Goal: Register for event/course

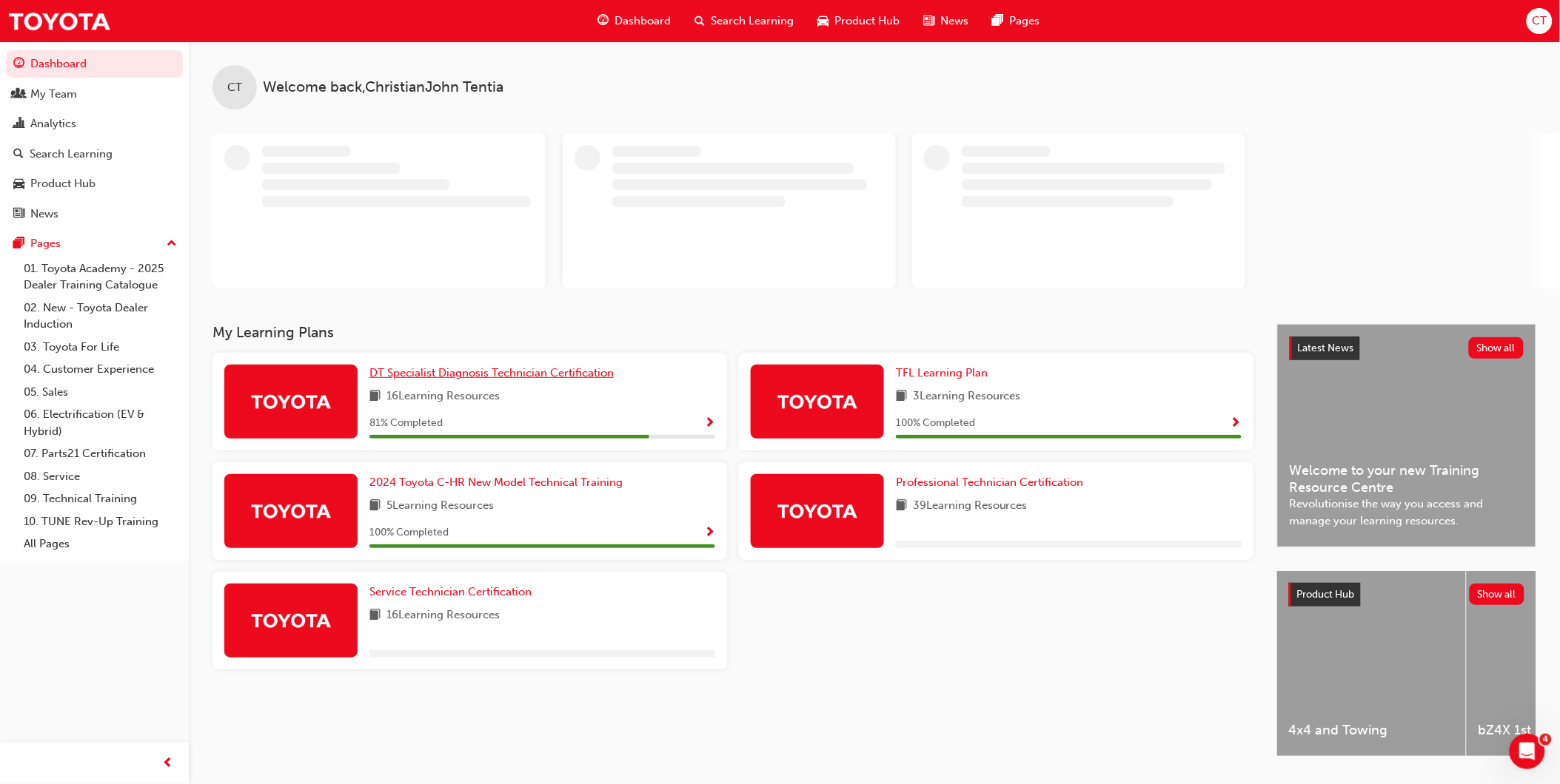
click at [437, 373] on span "DT Specialist Diagnosis Technician Certification" at bounding box center [491, 372] width 244 height 14
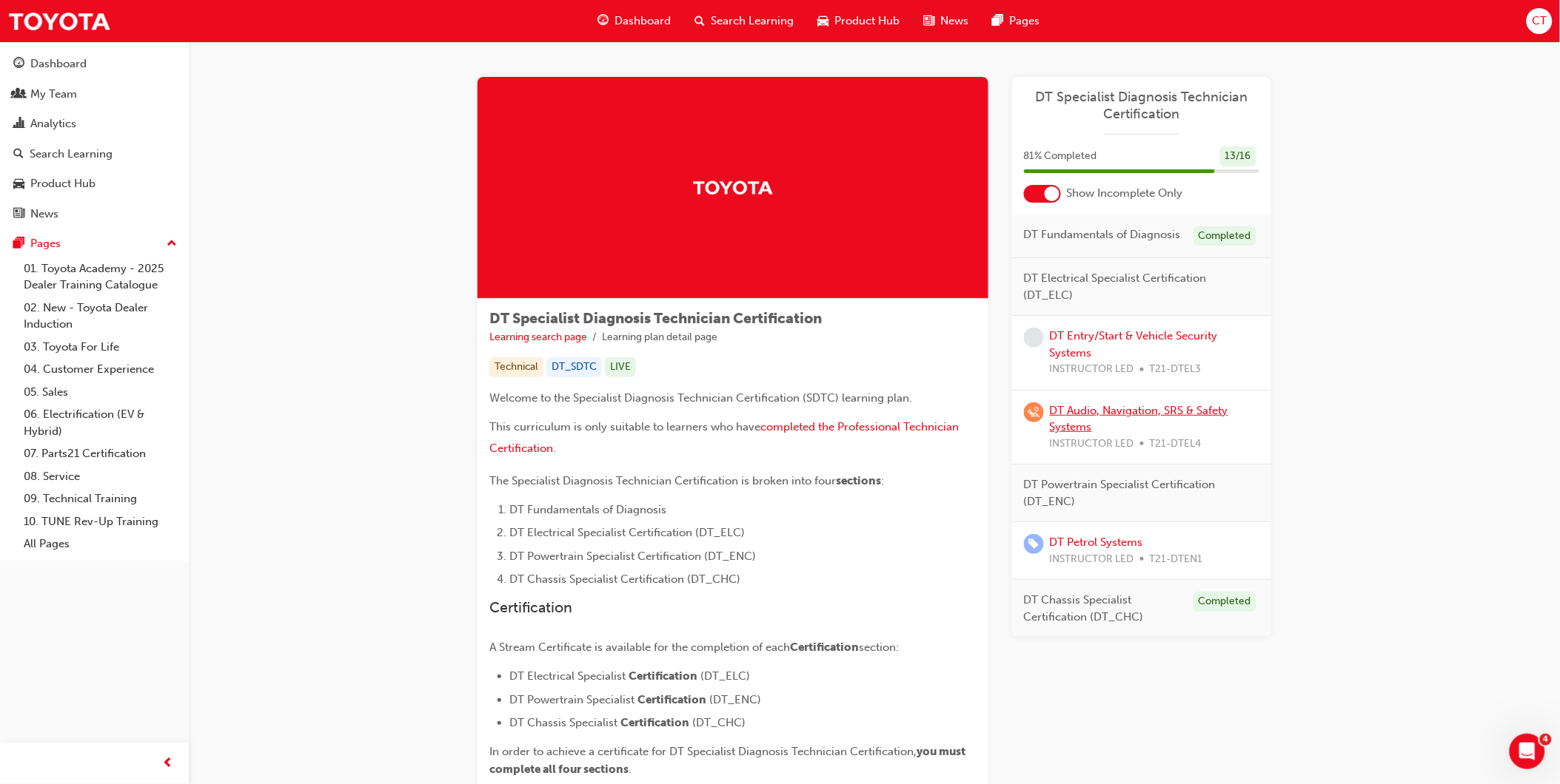
click at [1078, 412] on link "DT Audio, Navigation, SRS & Safety Systems" at bounding box center [1139, 419] width 179 height 30
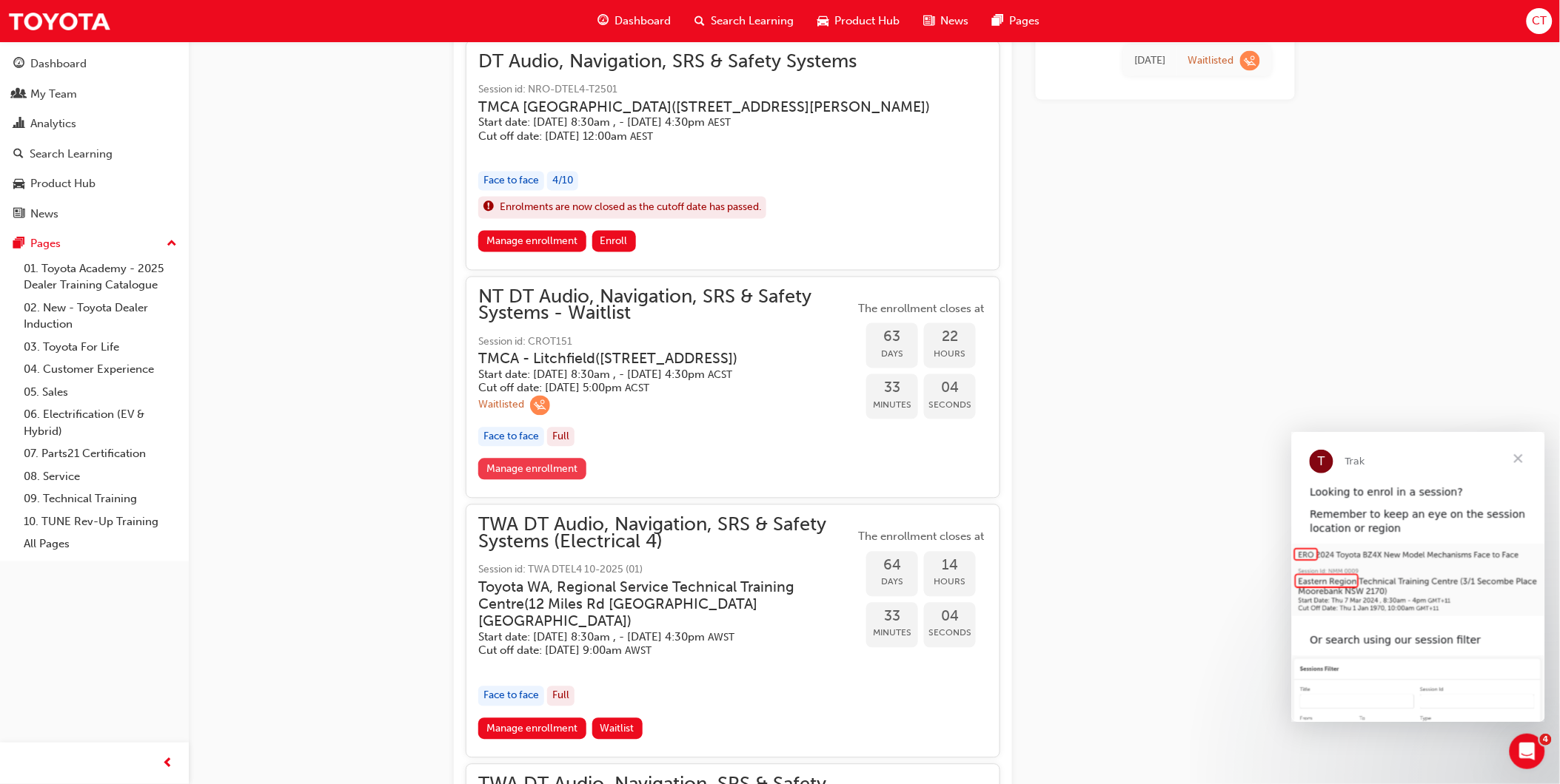
click at [542, 480] on link "Manage enrollment" at bounding box center [532, 469] width 108 height 22
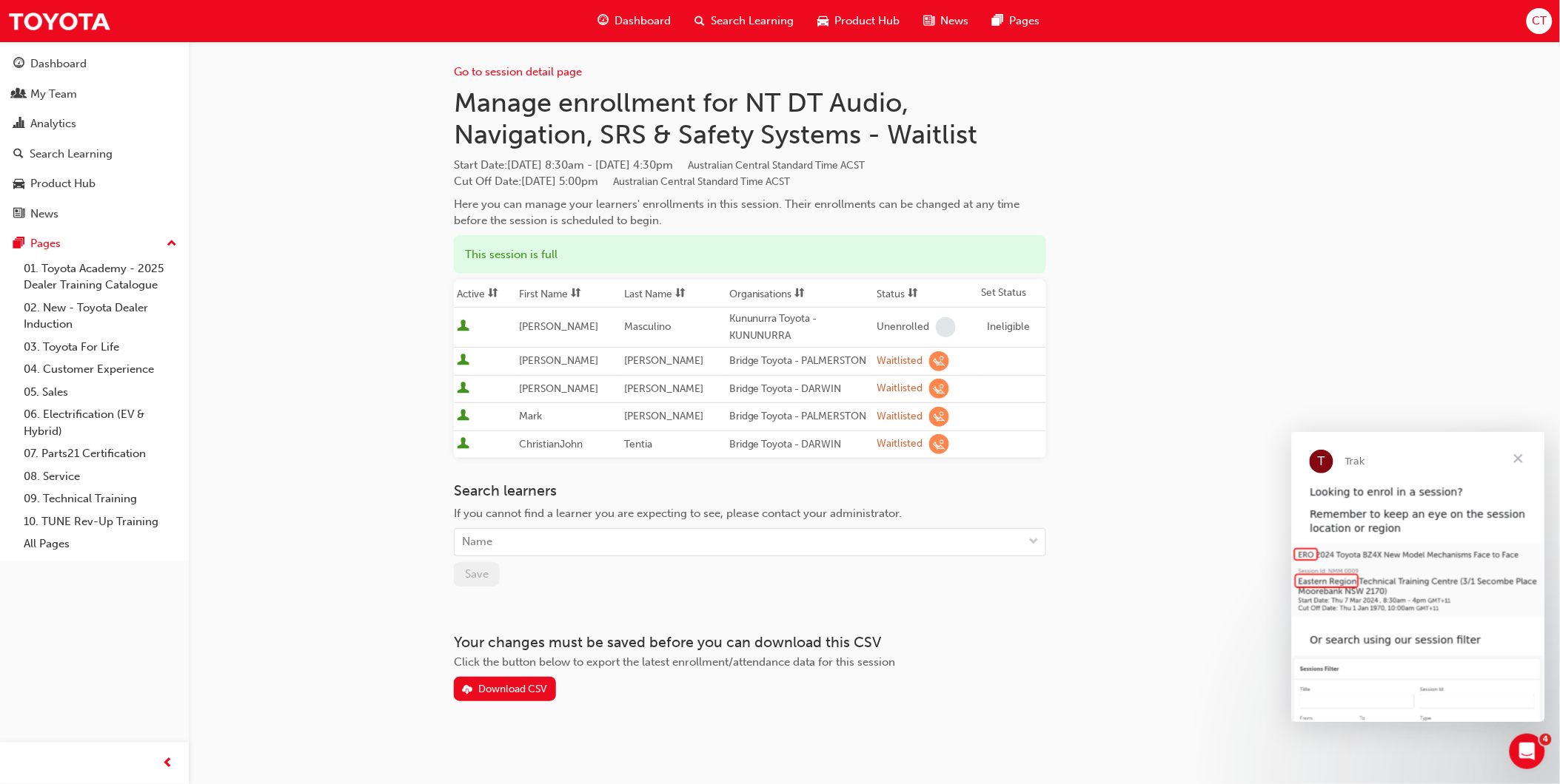
scroll to position [2, 0]
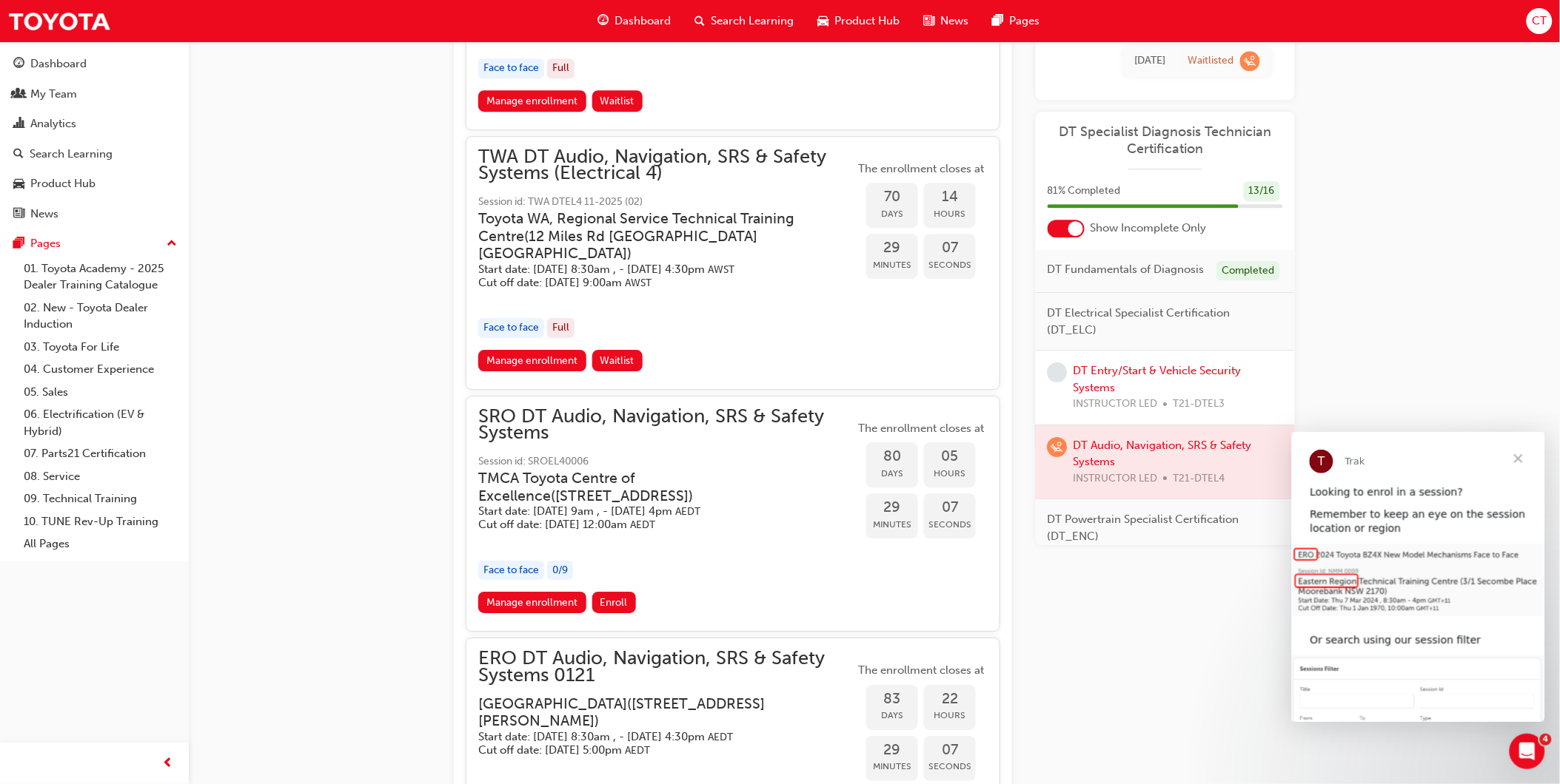
scroll to position [1482, 0]
click at [506, 372] on link "Manage enrollment" at bounding box center [532, 361] width 108 height 22
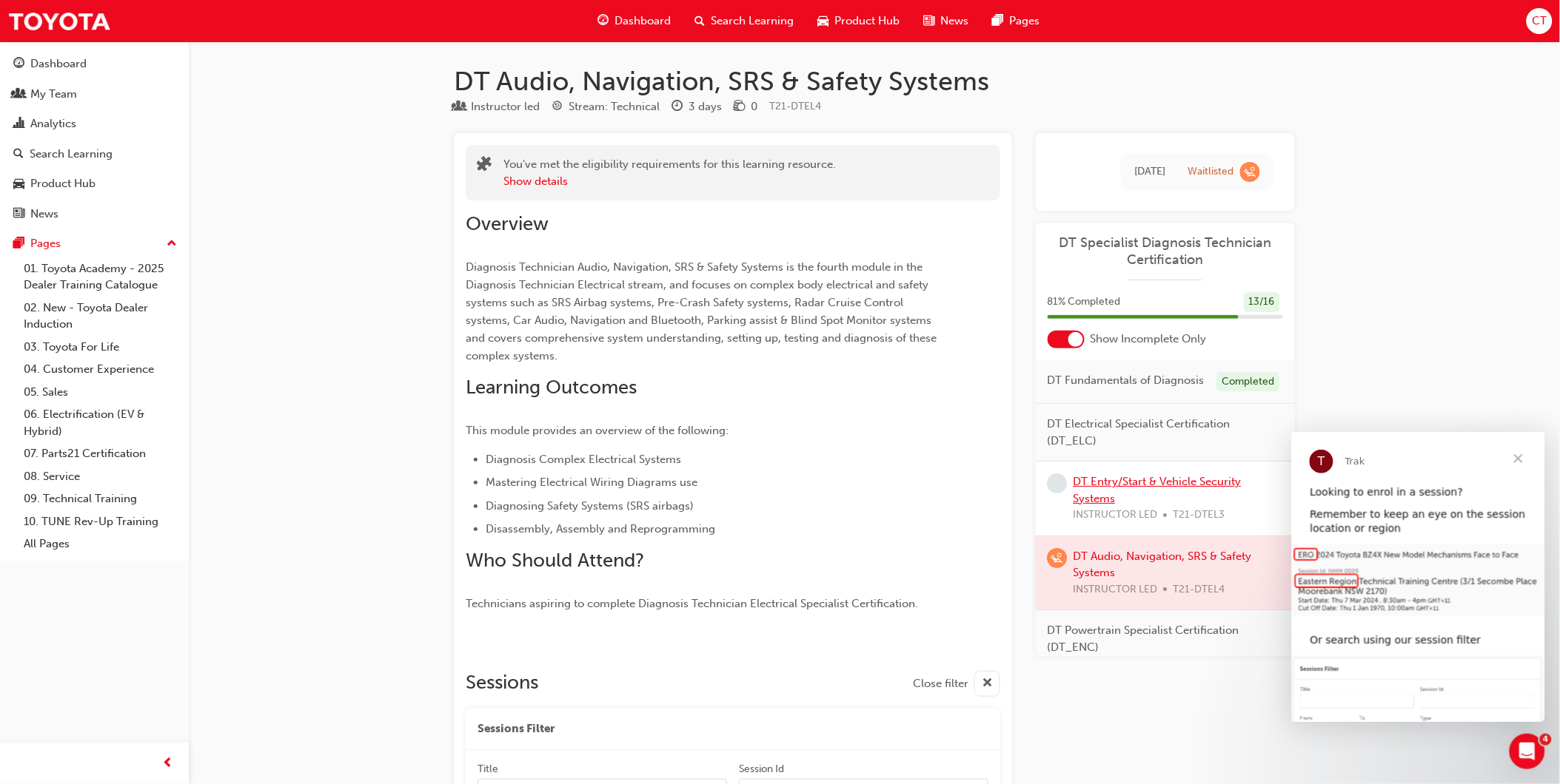
click at [1167, 497] on link "DT Entry/Start & Vehicle Security Systems" at bounding box center [1158, 490] width 168 height 30
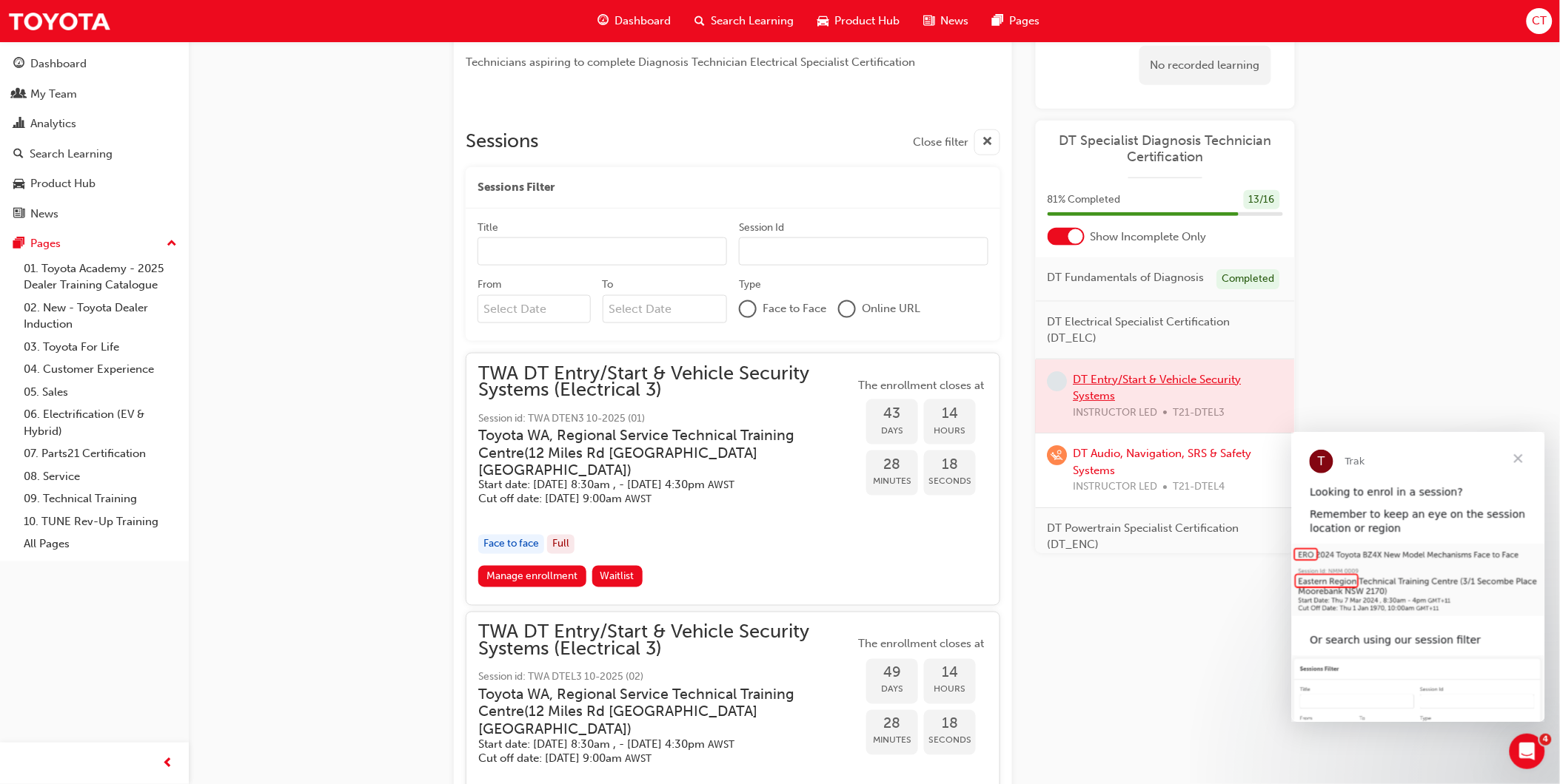
scroll to position [575, 0]
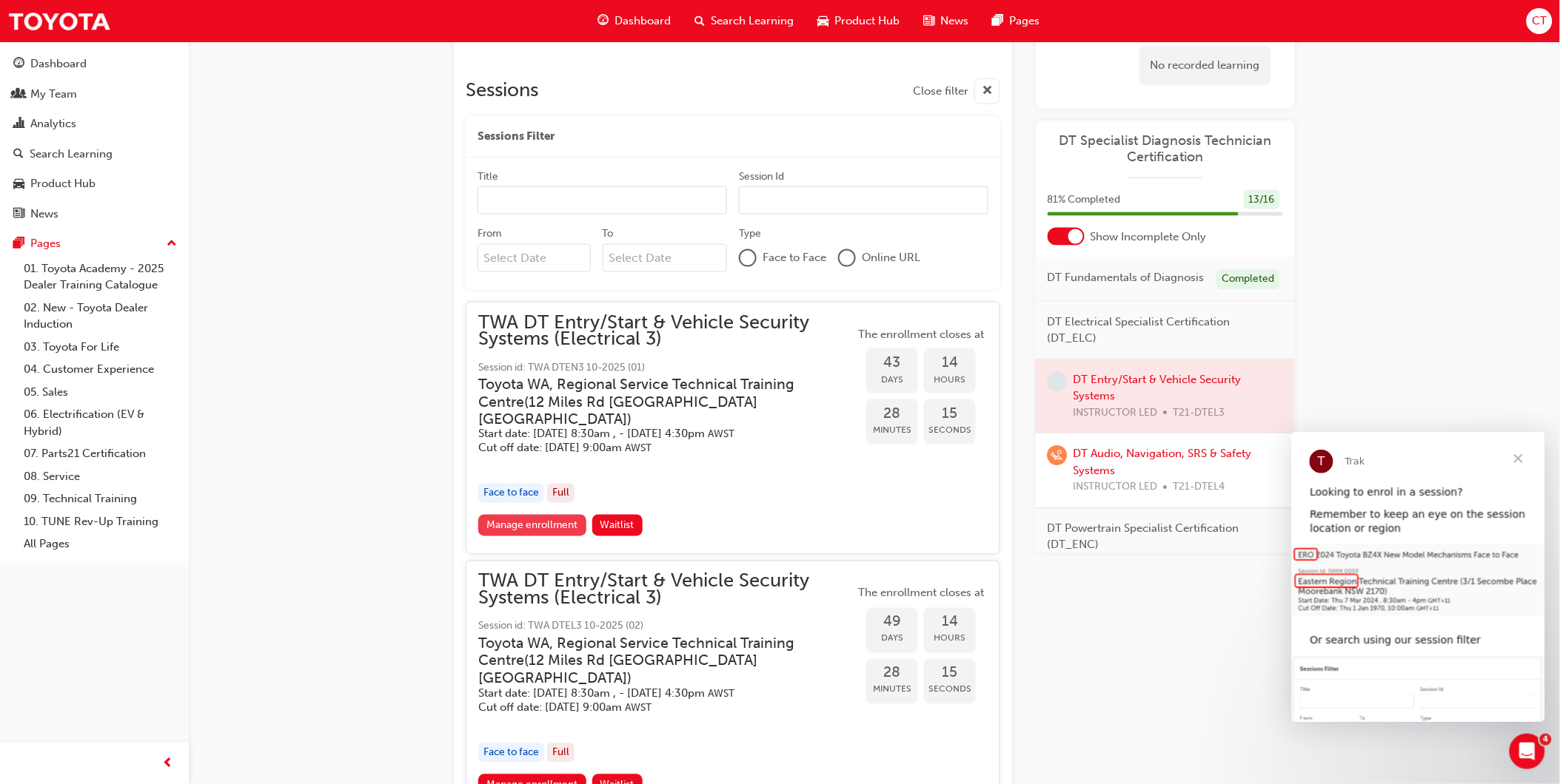
click at [560, 515] on link "Manage enrollment" at bounding box center [532, 525] width 108 height 22
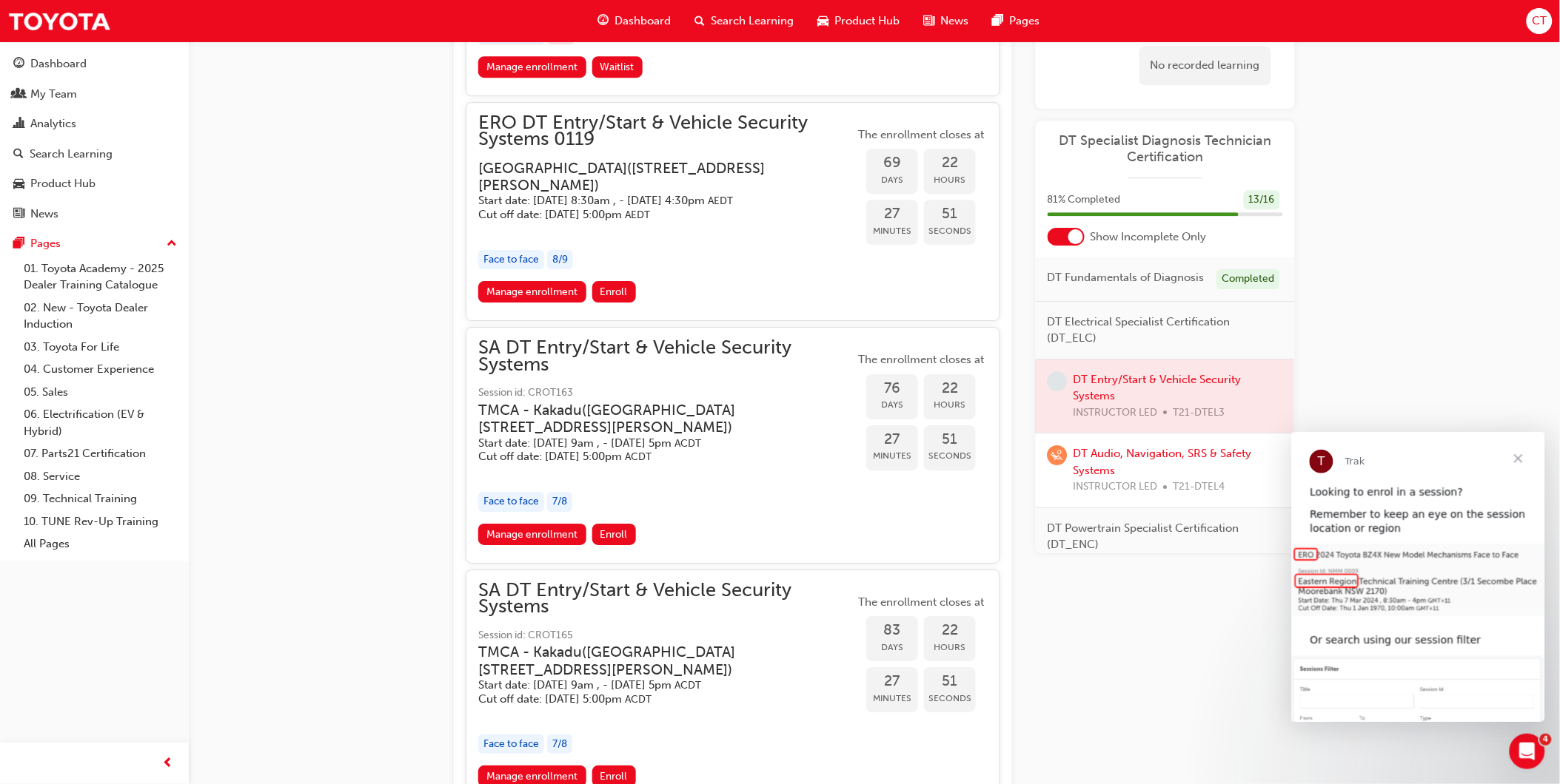
scroll to position [1670, 0]
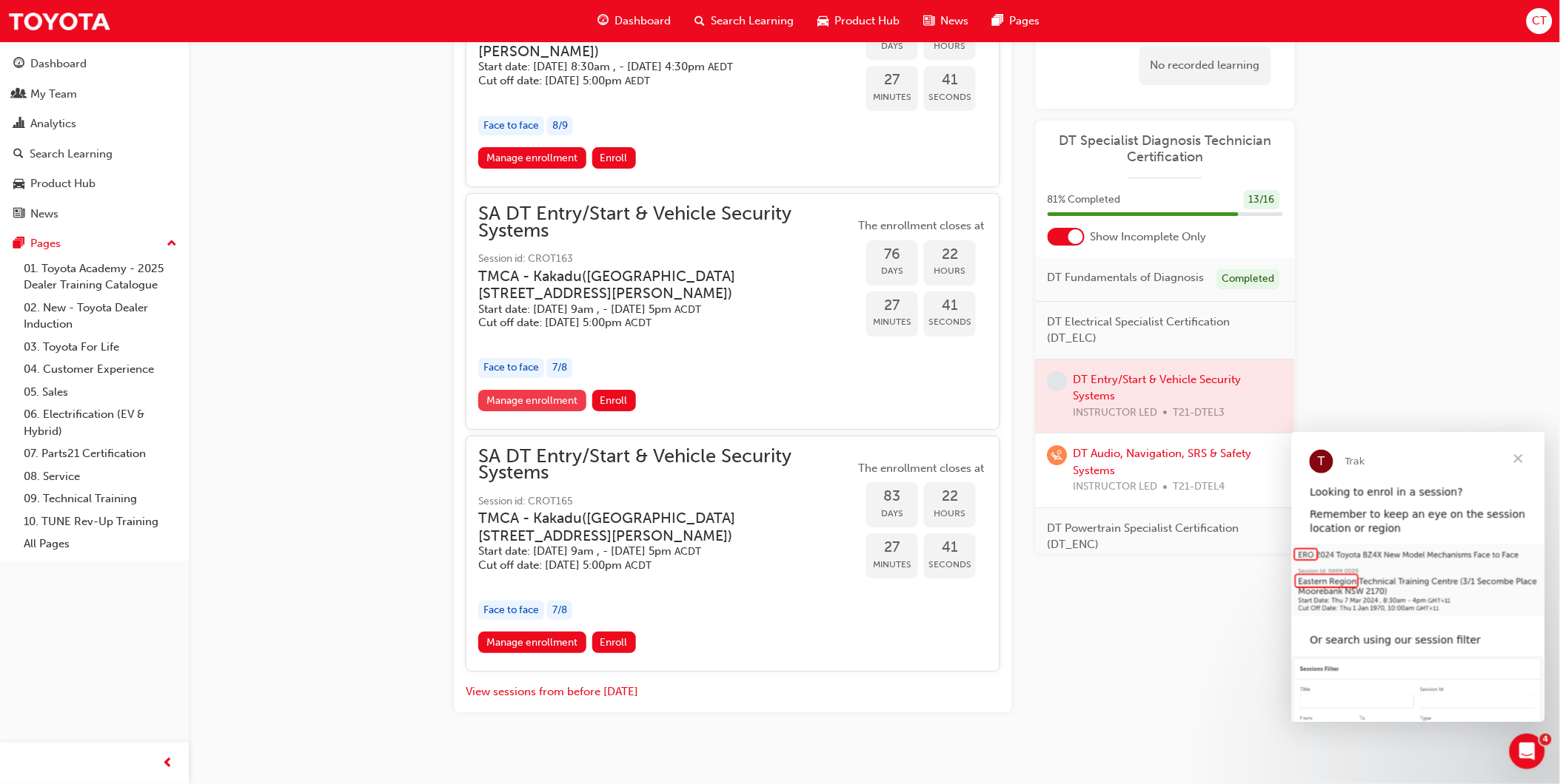
click at [520, 390] on link "Manage enrollment" at bounding box center [532, 400] width 108 height 22
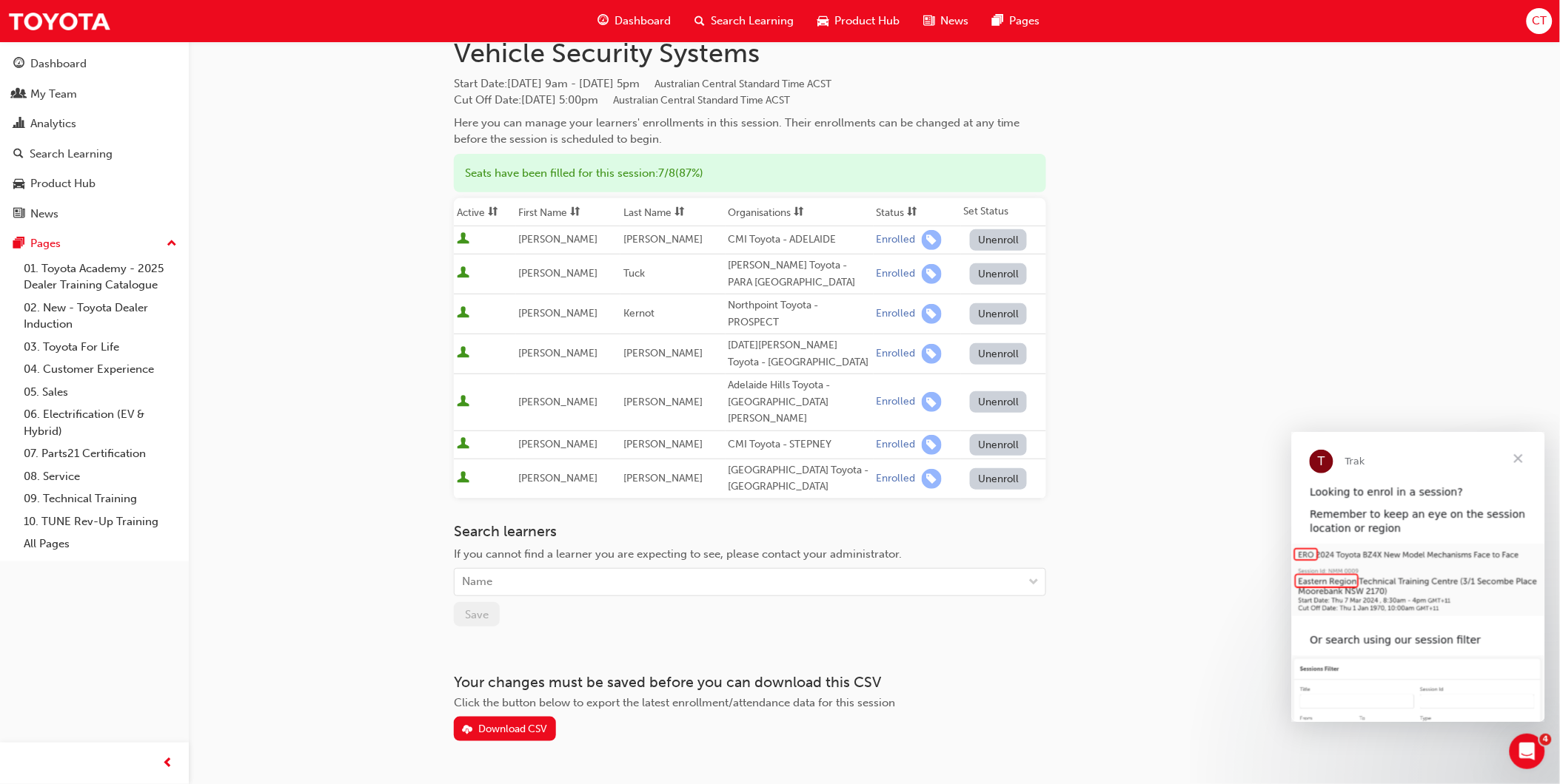
scroll to position [107, 0]
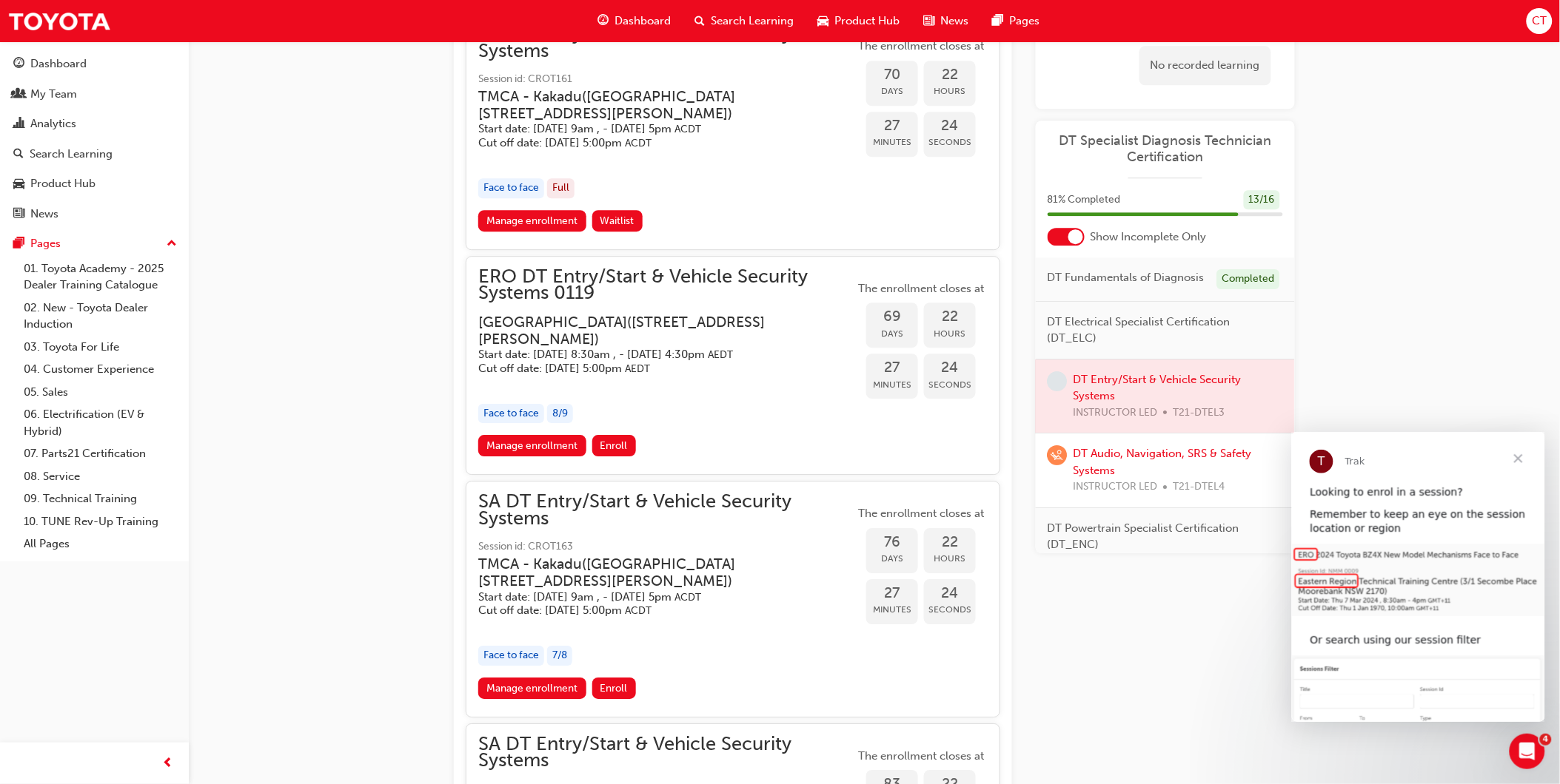
scroll to position [1341, 0]
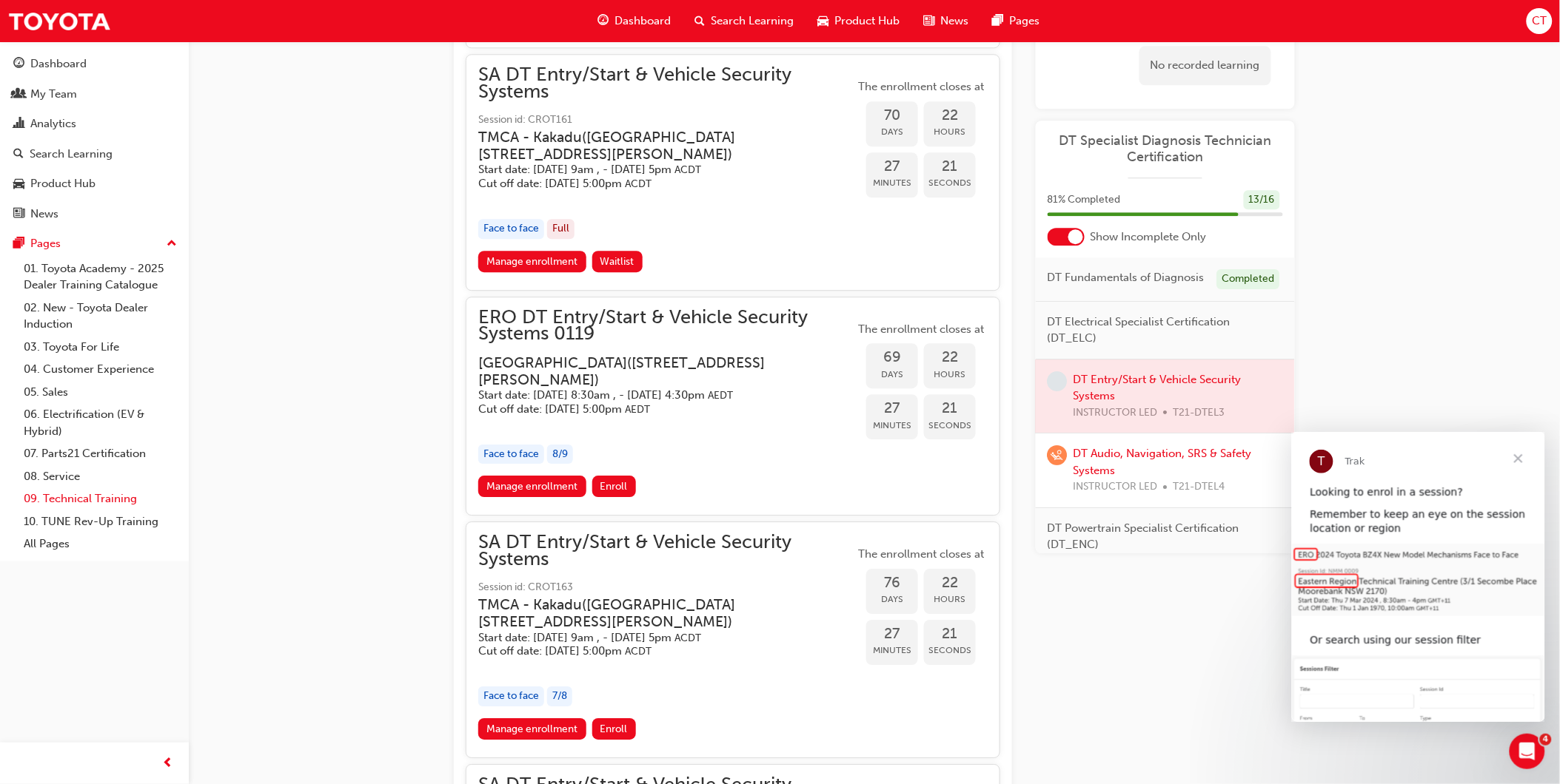
click at [115, 507] on link "09. Technical Training" at bounding box center [100, 499] width 165 height 23
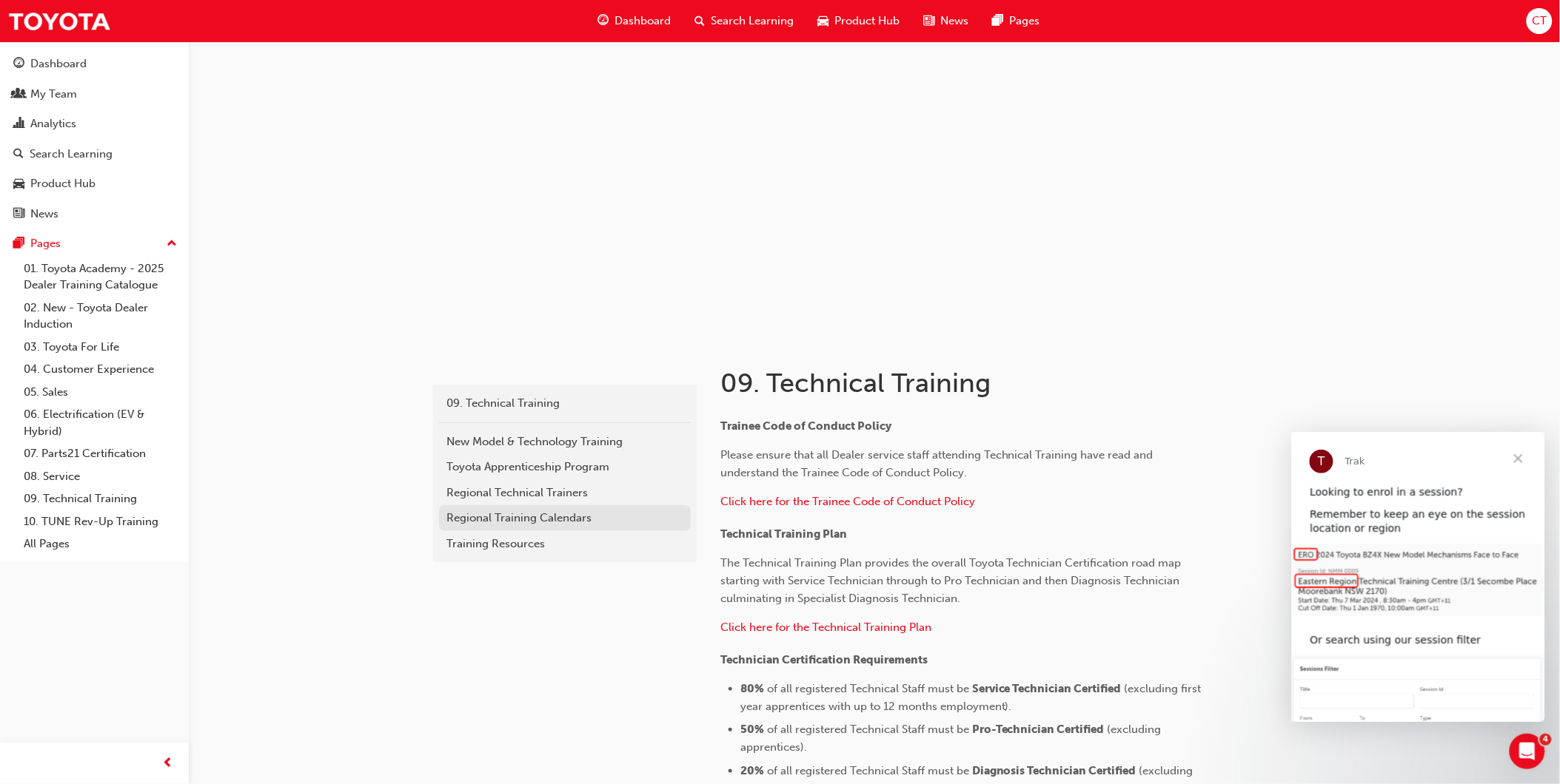
click at [522, 509] on link "Regional Training Calendars" at bounding box center [565, 518] width 252 height 26
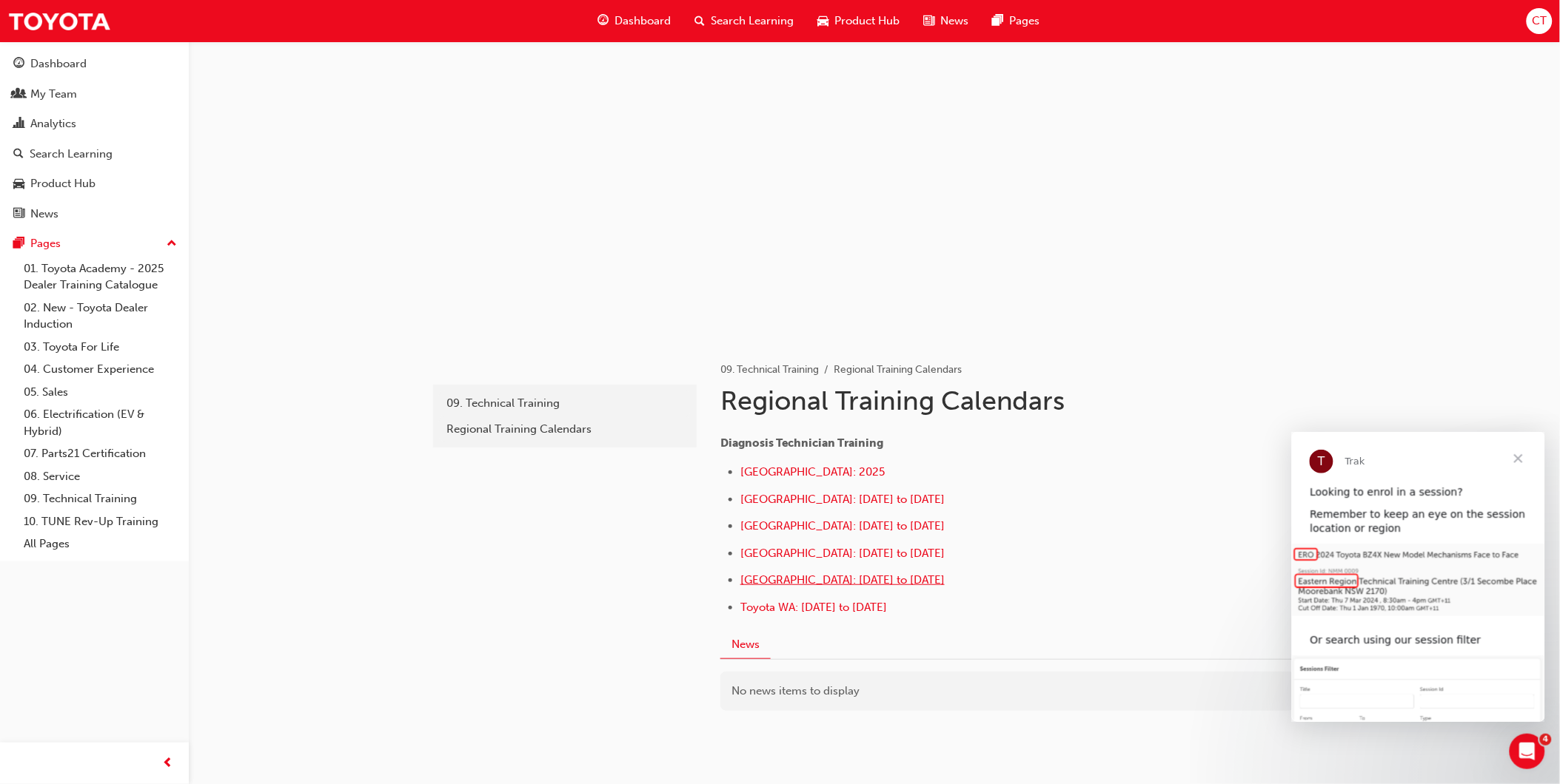
click at [893, 582] on span "[GEOGRAPHIC_DATA]: [DATE] to [DATE]" at bounding box center [842, 580] width 204 height 14
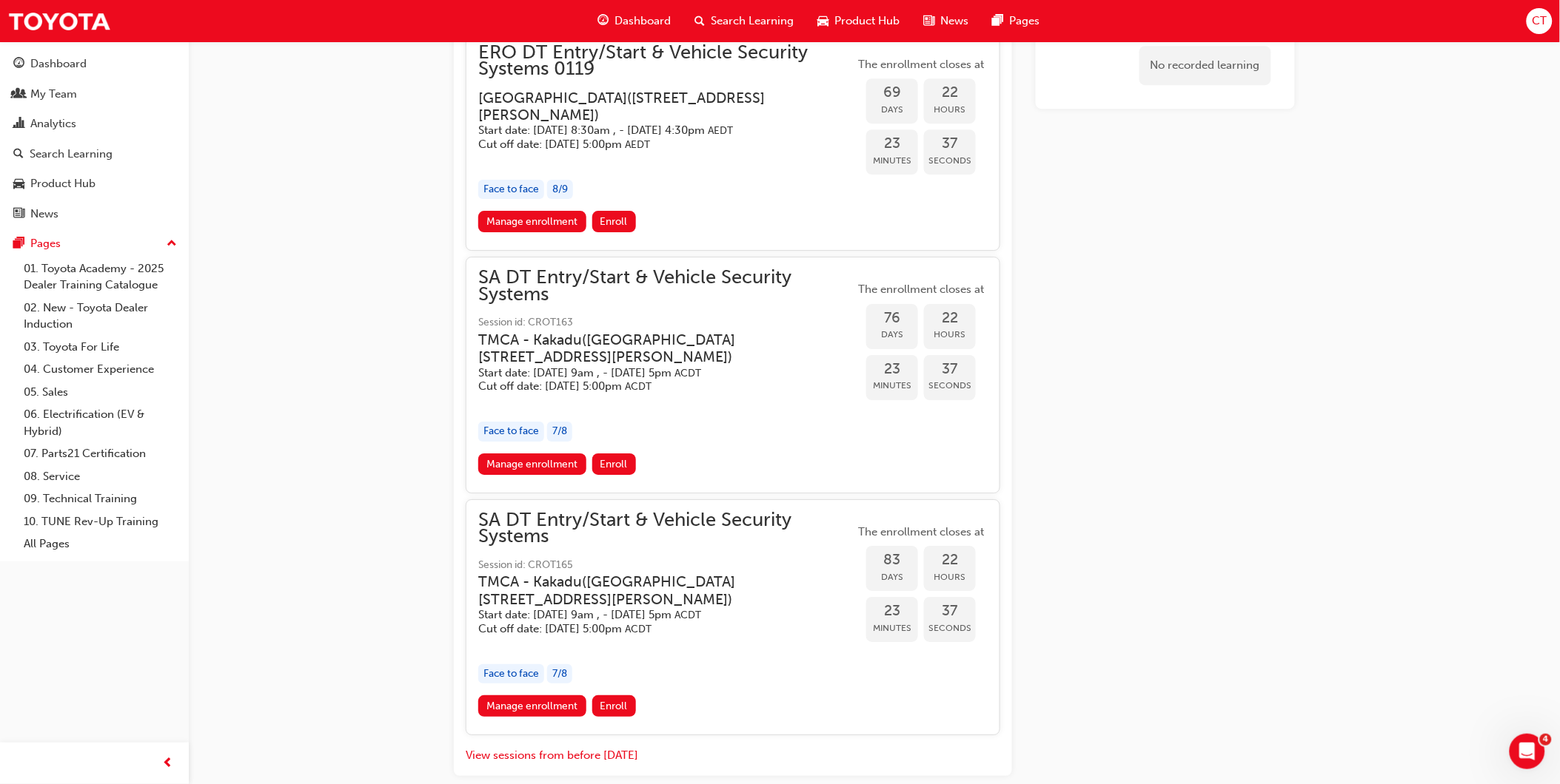
scroll to position [1670, 0]
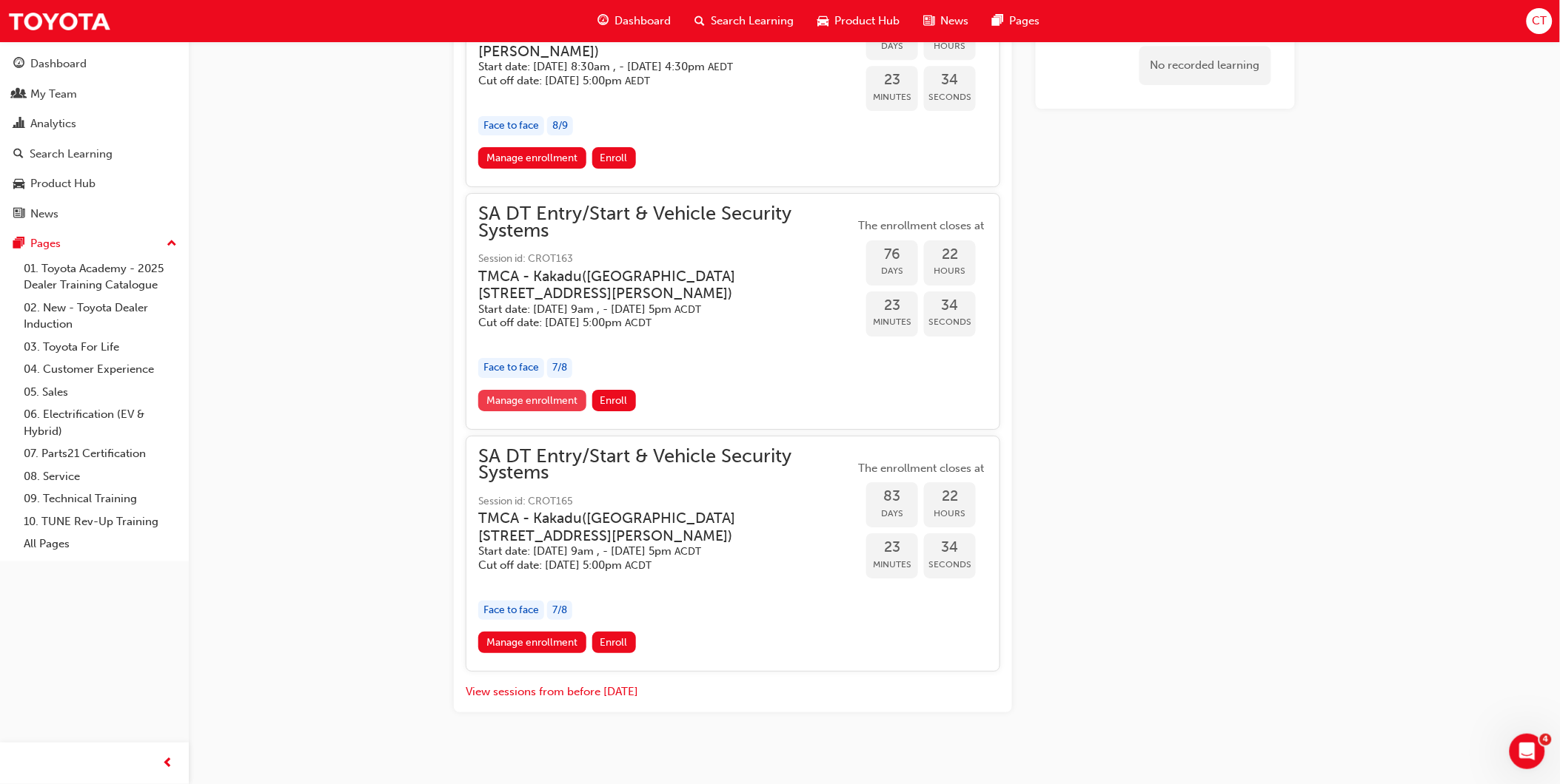
click at [486, 390] on link "Manage enrollment" at bounding box center [532, 400] width 108 height 22
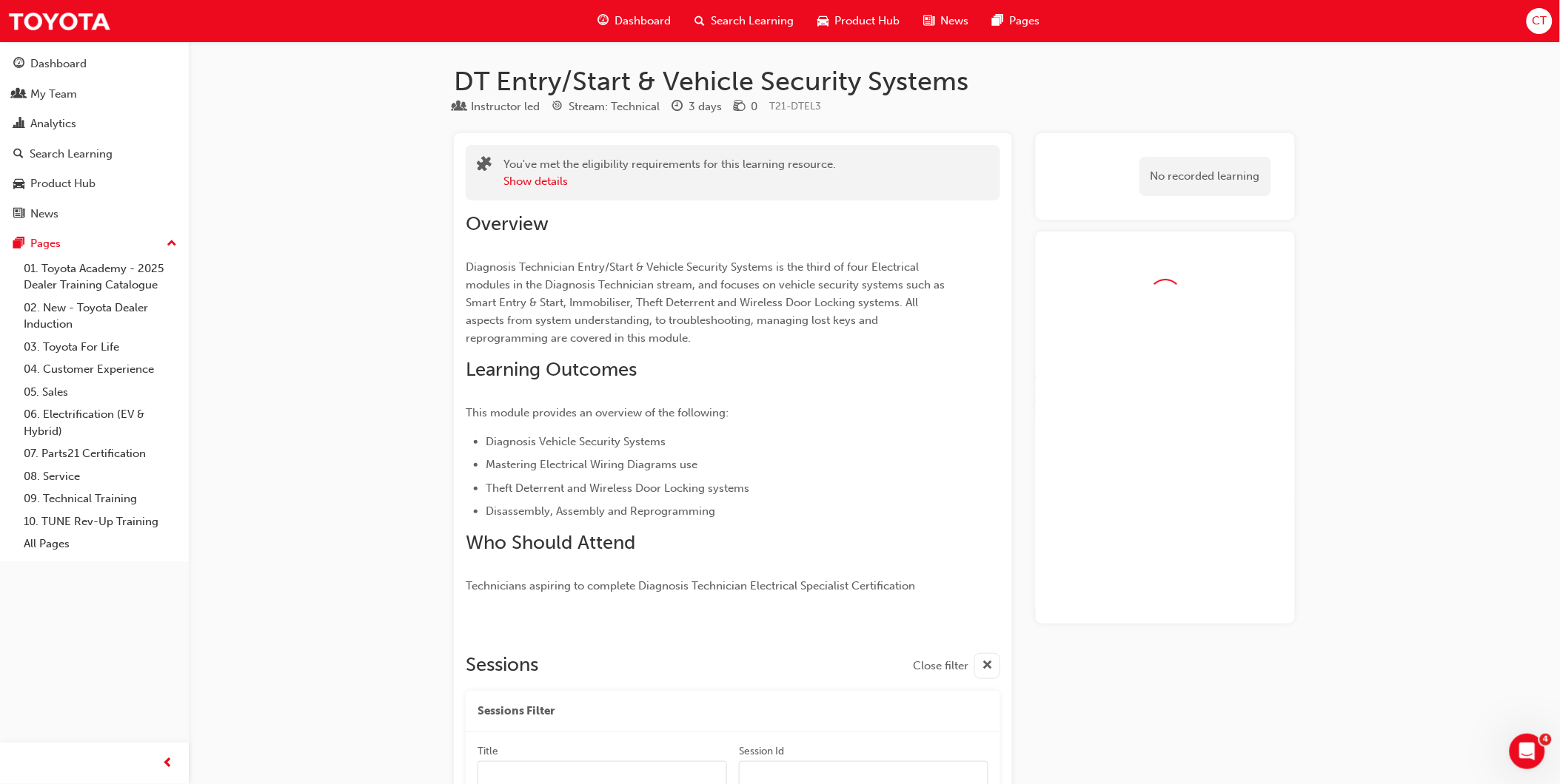
scroll to position [1670, 0]
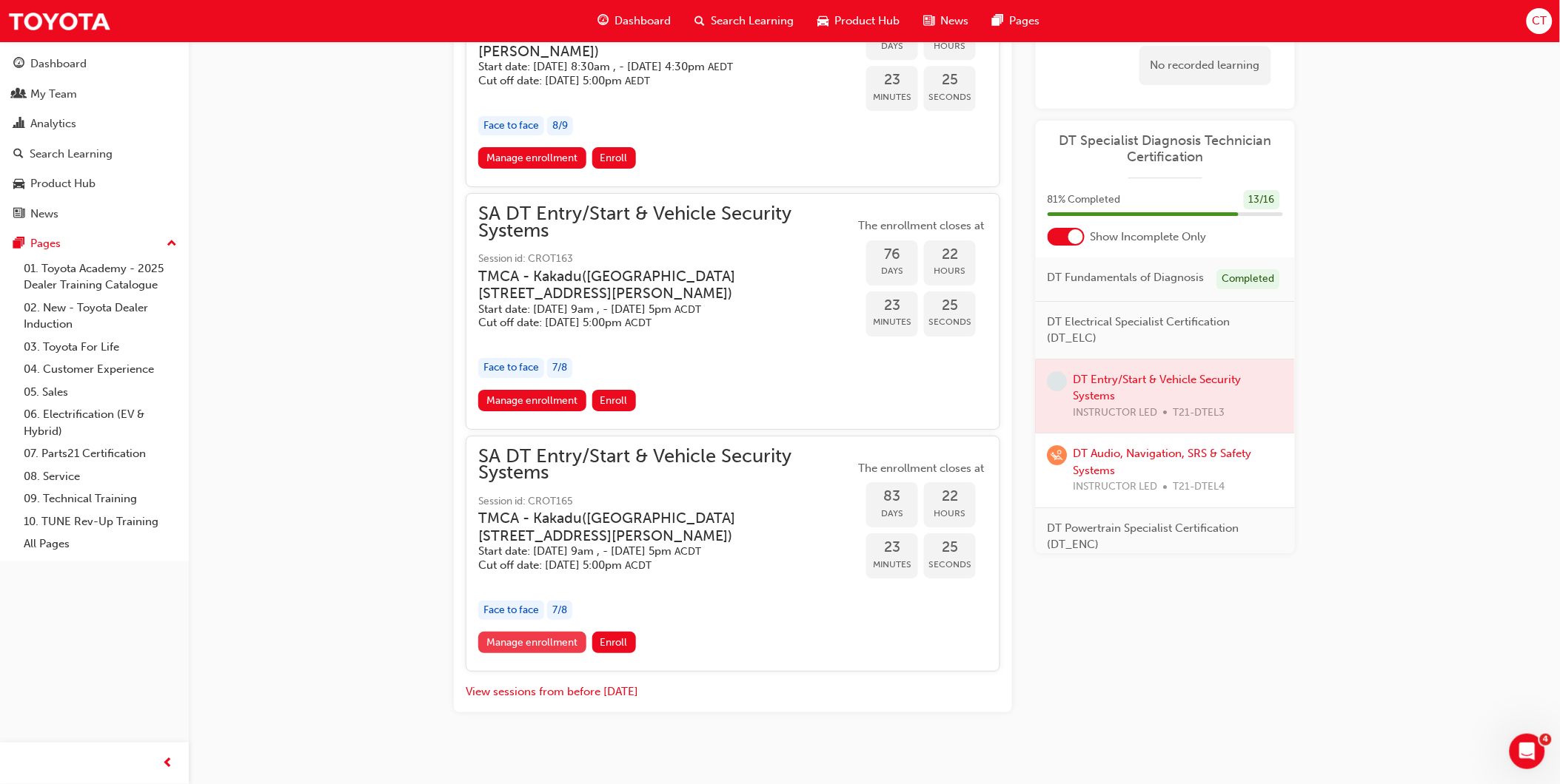
click at [498, 637] on link "Manage enrollment" at bounding box center [532, 642] width 108 height 22
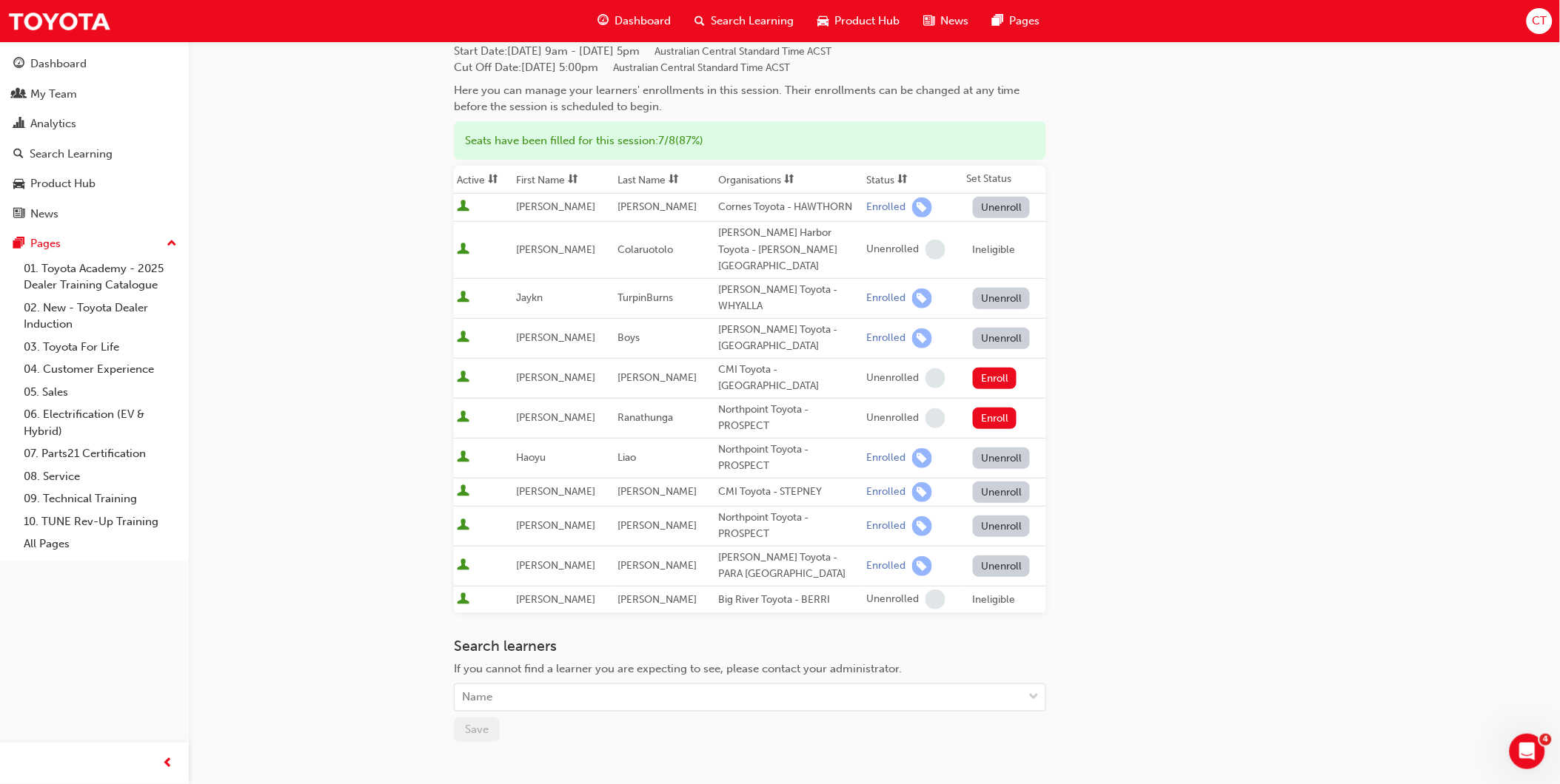
scroll to position [164, 0]
